Goal: Transaction & Acquisition: Purchase product/service

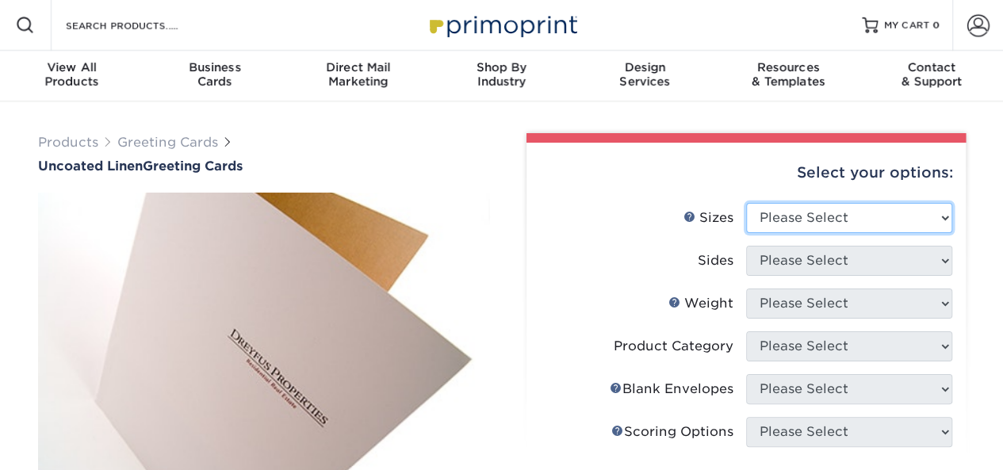
click at [809, 228] on select "Please Select 4.25" x 11" 5.5" x 8.5" 6" x 9" 6" x 12" 7" x 10"" at bounding box center [849, 218] width 206 height 30
select select "7.00x10.00"
click at [746, 203] on select "Please Select 4.25" x 11" 5.5" x 8.5" 6" x 9" 6" x 12" 7" x 10"" at bounding box center [849, 218] width 206 height 30
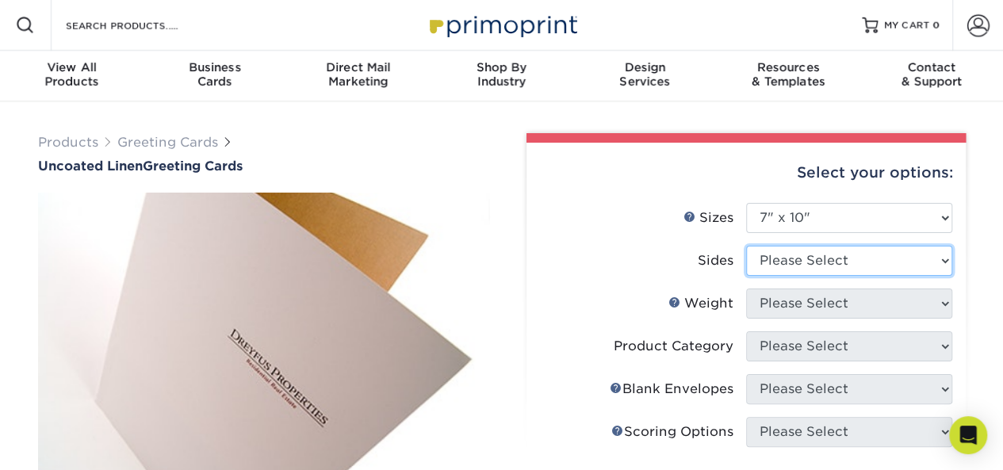
click at [775, 266] on select "Please Select Print Both Sides Print Front Only" at bounding box center [849, 261] width 206 height 30
select select "32d3c223-f82c-492b-b915-ba065a00862f"
click at [746, 246] on select "Please Select Print Both Sides Print Front Only" at bounding box center [849, 261] width 206 height 30
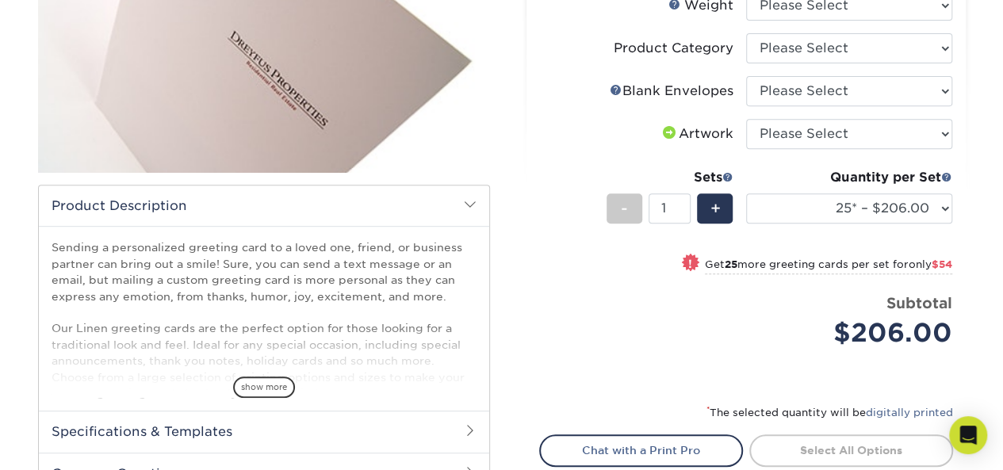
scroll to position [299, 0]
click at [264, 377] on span "show more" at bounding box center [264, 386] width 62 height 21
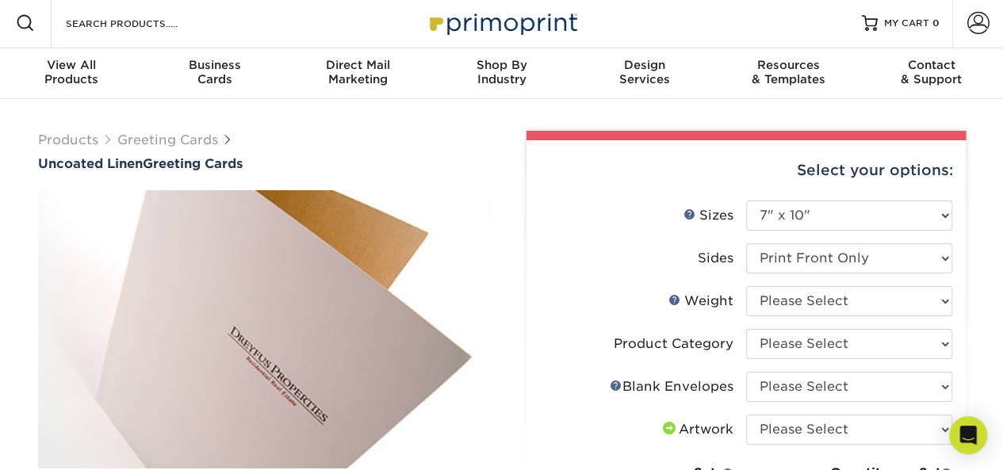
scroll to position [2, 0]
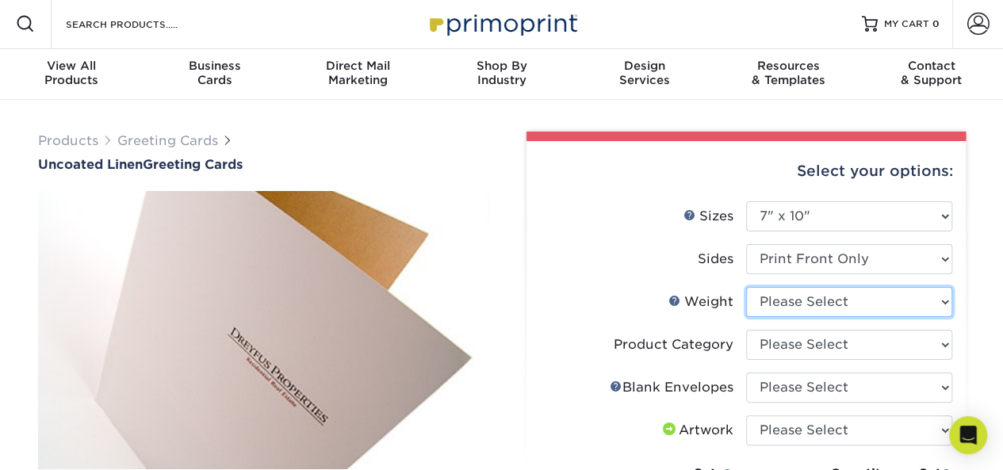
click at [791, 301] on select "Please Select 100LB" at bounding box center [849, 302] width 206 height 30
select select "100LB"
click at [746, 287] on select "Please Select 100LB" at bounding box center [849, 302] width 206 height 30
